Goal: Task Accomplishment & Management: Manage account settings

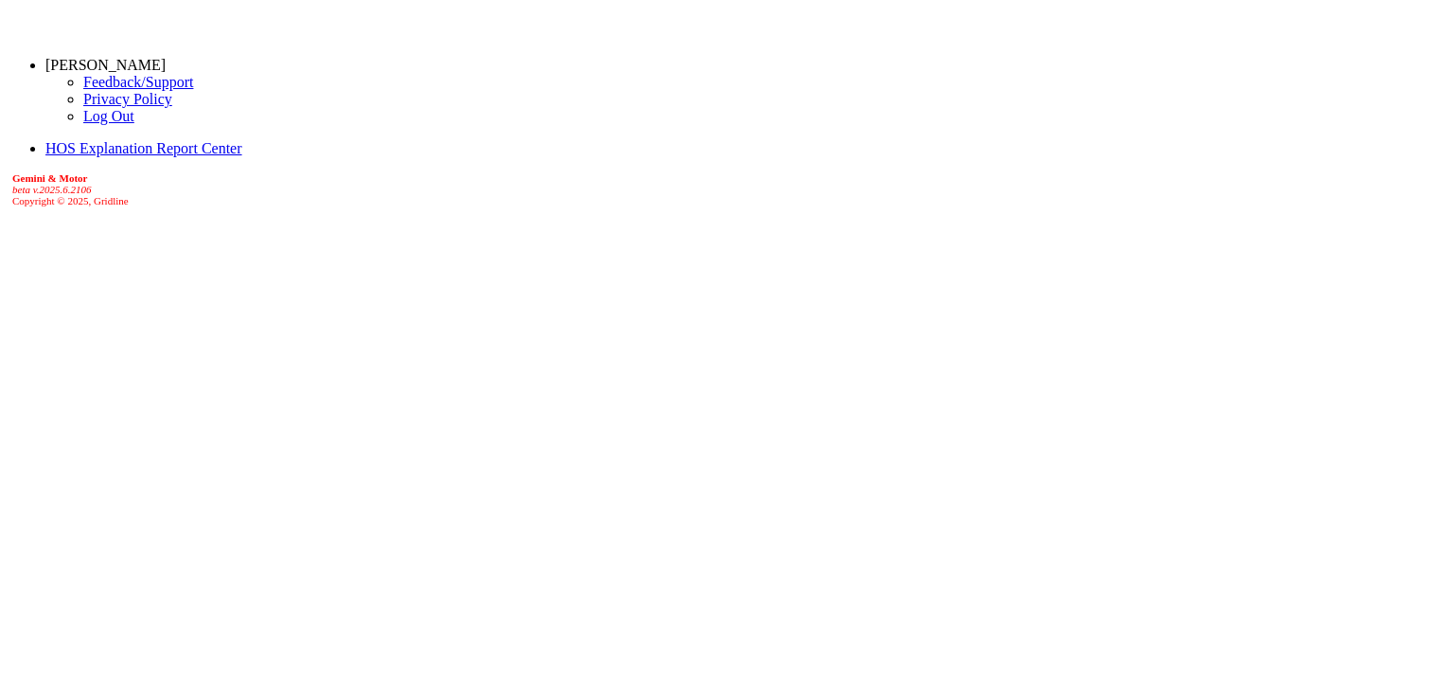
click at [158, 62] on link "[PERSON_NAME]" at bounding box center [105, 65] width 120 height 16
click at [91, 124] on link "Log Out" at bounding box center [108, 116] width 51 height 16
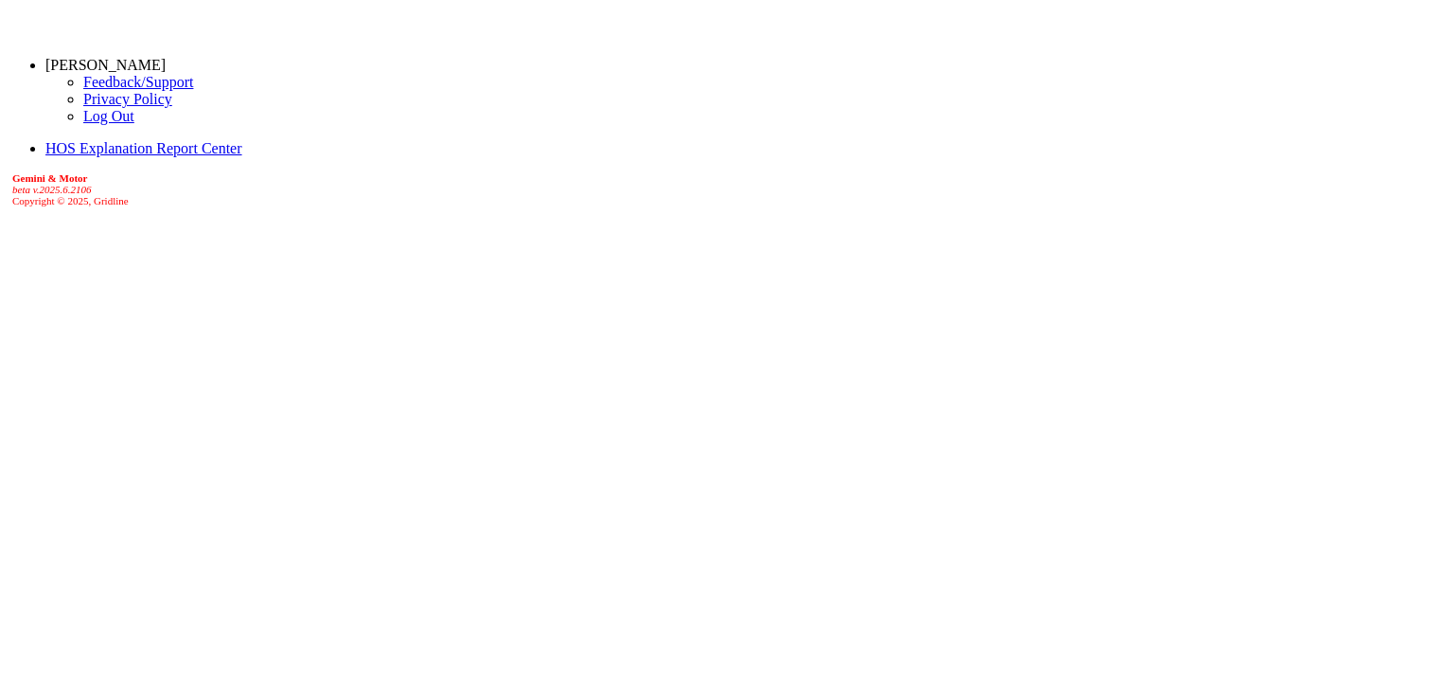
click at [138, 62] on link "[PERSON_NAME]" at bounding box center [105, 65] width 120 height 16
click at [84, 124] on link "Log Out" at bounding box center [108, 116] width 51 height 16
